Goal: Information Seeking & Learning: Learn about a topic

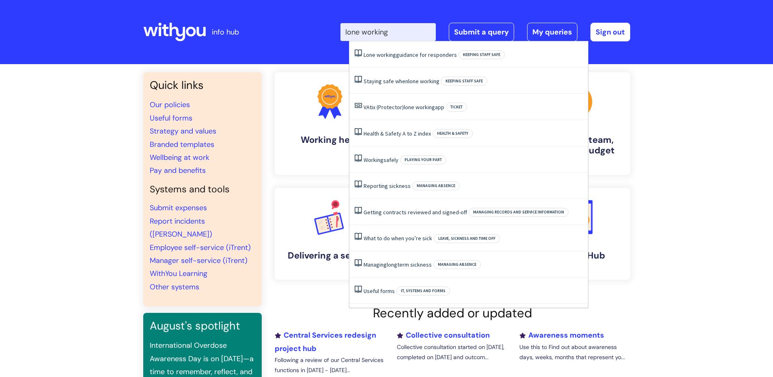
type input "lone working"
click button "Search" at bounding box center [0, 0] width 0 height 0
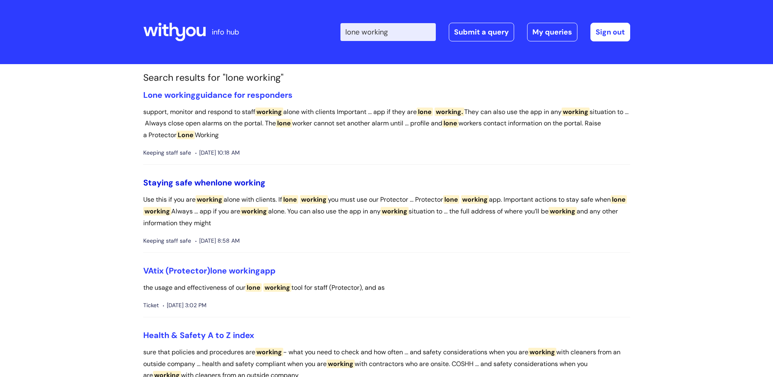
click at [194, 182] on link "Staying safe when lone working" at bounding box center [204, 182] width 122 height 11
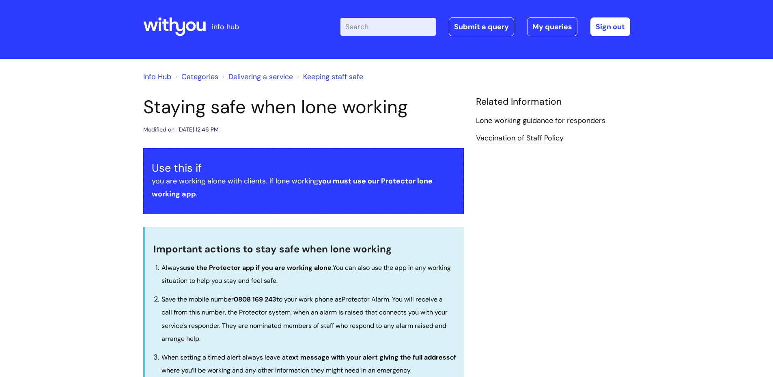
scroll to position [9, 0]
